Goal: Answer question/provide support: Share knowledge or assist other users

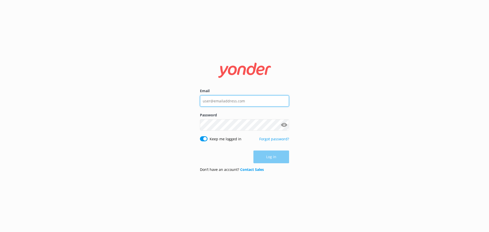
type input "[EMAIL_ADDRESS][DOMAIN_NAME]"
click at [278, 156] on div "Log in" at bounding box center [244, 156] width 89 height 13
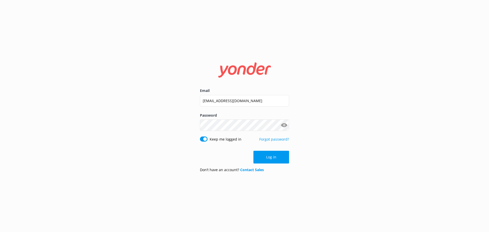
click at [278, 156] on button "Log in" at bounding box center [271, 157] width 36 height 13
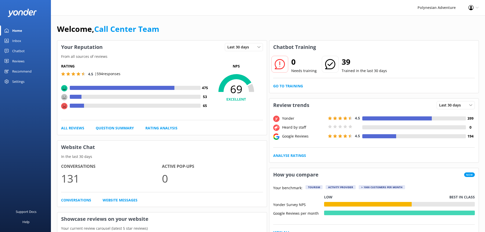
click at [18, 49] on div "Chatbot" at bounding box center [18, 51] width 12 height 10
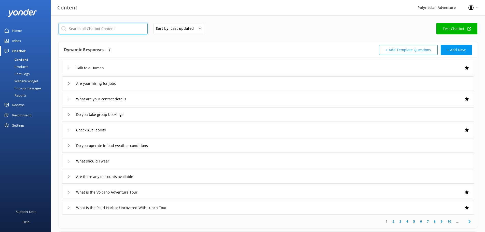
click at [96, 27] on input "text" at bounding box center [103, 28] width 89 height 11
type input "pickup"
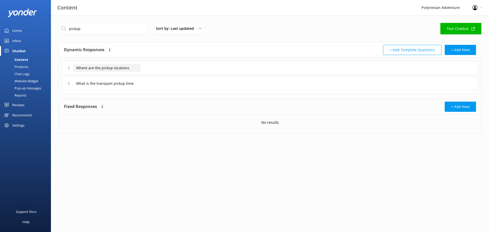
click at [108, 67] on input "Where are the pickup locations" at bounding box center [106, 68] width 67 height 8
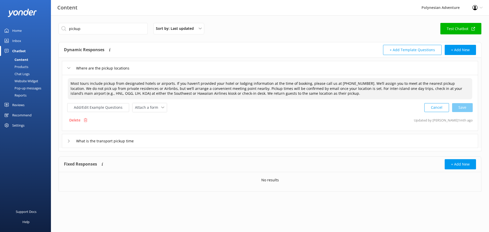
drag, startPoint x: 71, startPoint y: 83, endPoint x: 236, endPoint y: 87, distance: 165.7
click at [236, 87] on textarea "Most tours include pickup from designated hotels or airports. If you haven’t pr…" at bounding box center [270, 88] width 404 height 21
